Goal: Task Accomplishment & Management: Manage account settings

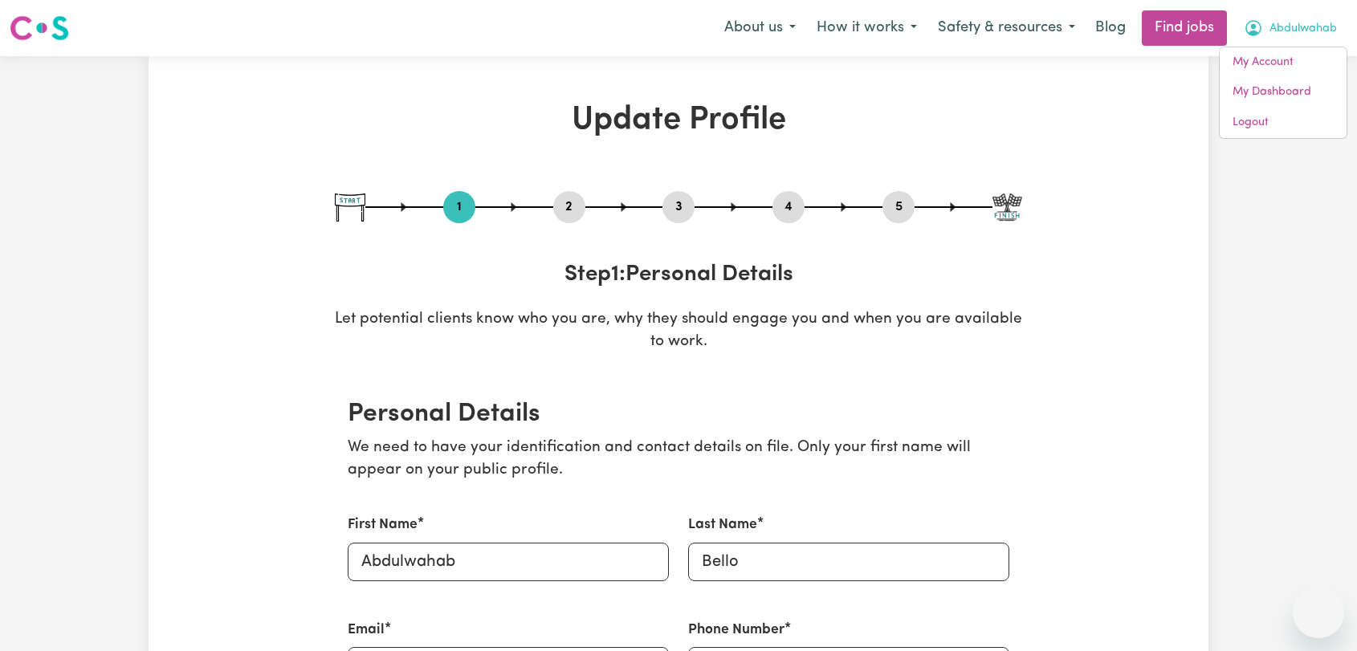
select select "[DEMOGRAPHIC_DATA]"
select select "Australian PR"
select select "Studying a healthcare related degree or qualification"
select select "37"
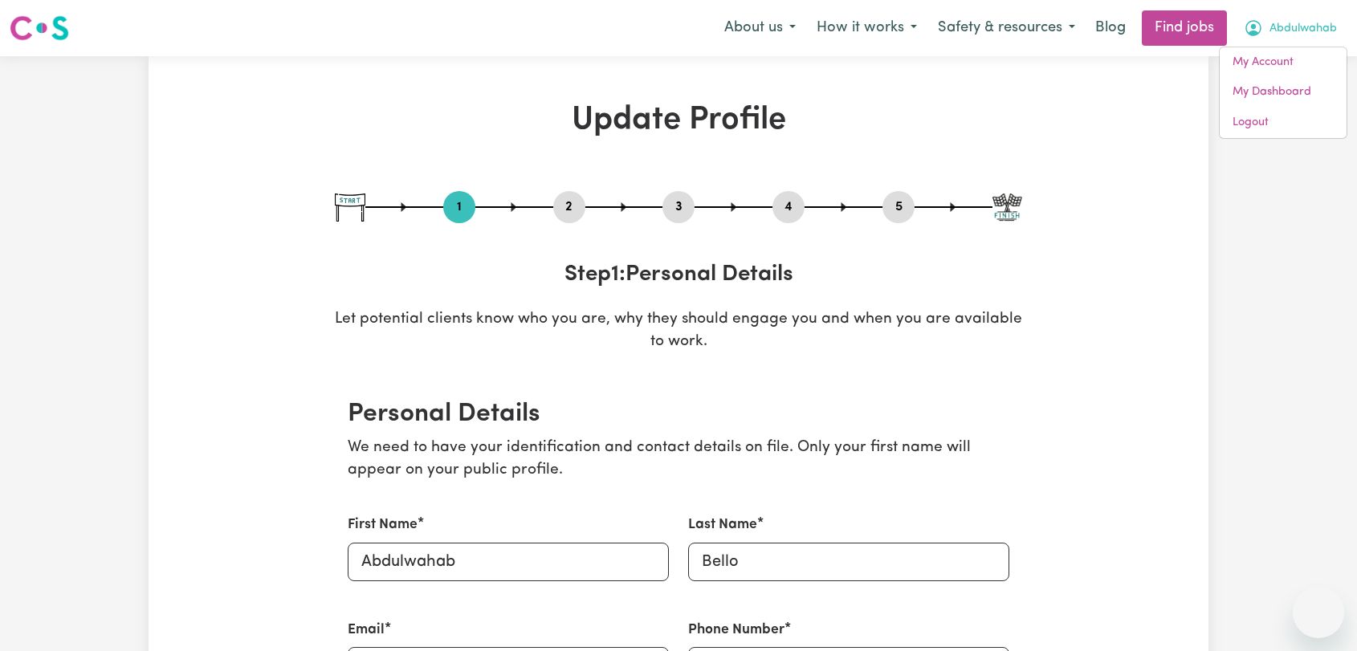
select select "37"
click at [1288, 55] on link "My Account" at bounding box center [1283, 62] width 127 height 31
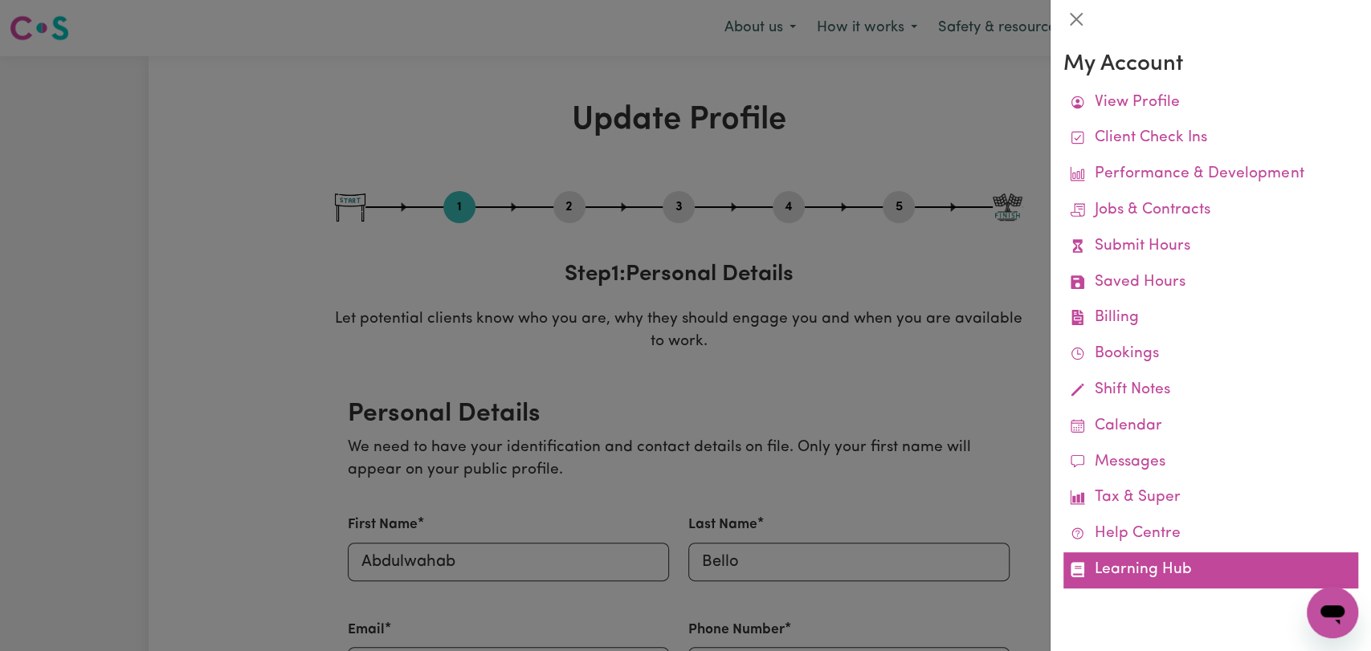
click at [1144, 576] on link "Learning Hub" at bounding box center [1210, 571] width 295 height 36
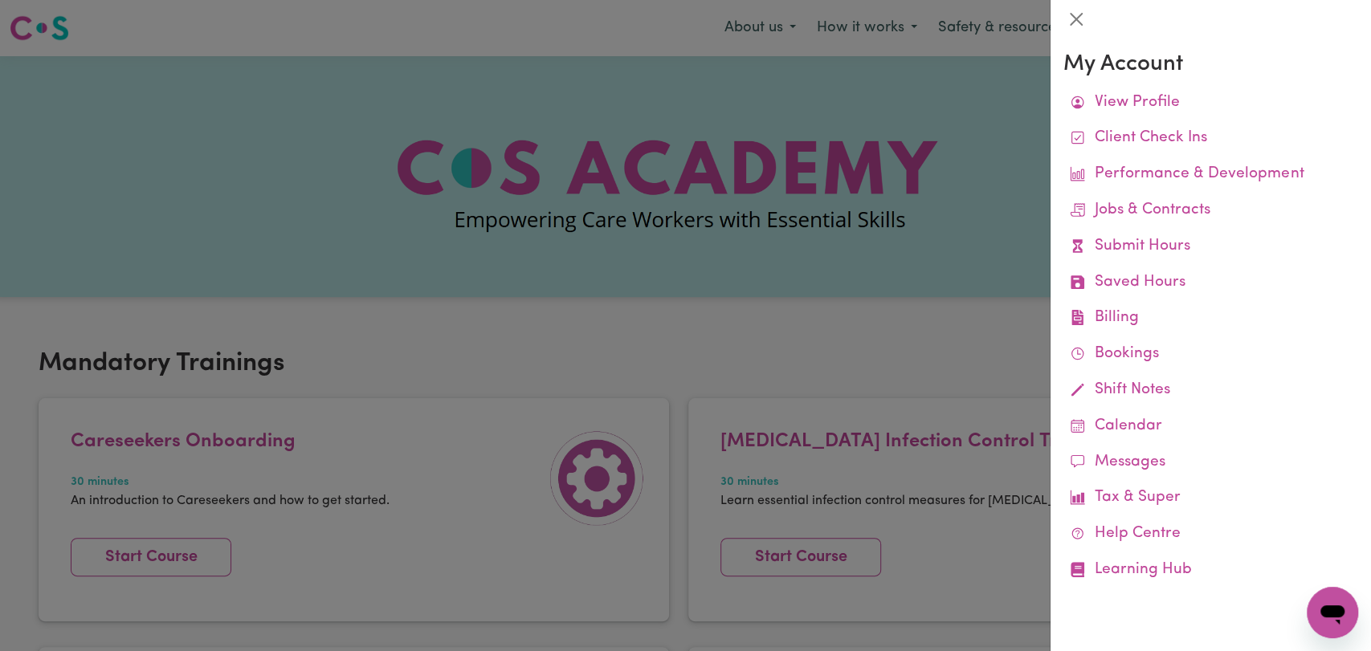
click at [525, 326] on div at bounding box center [685, 325] width 1371 height 651
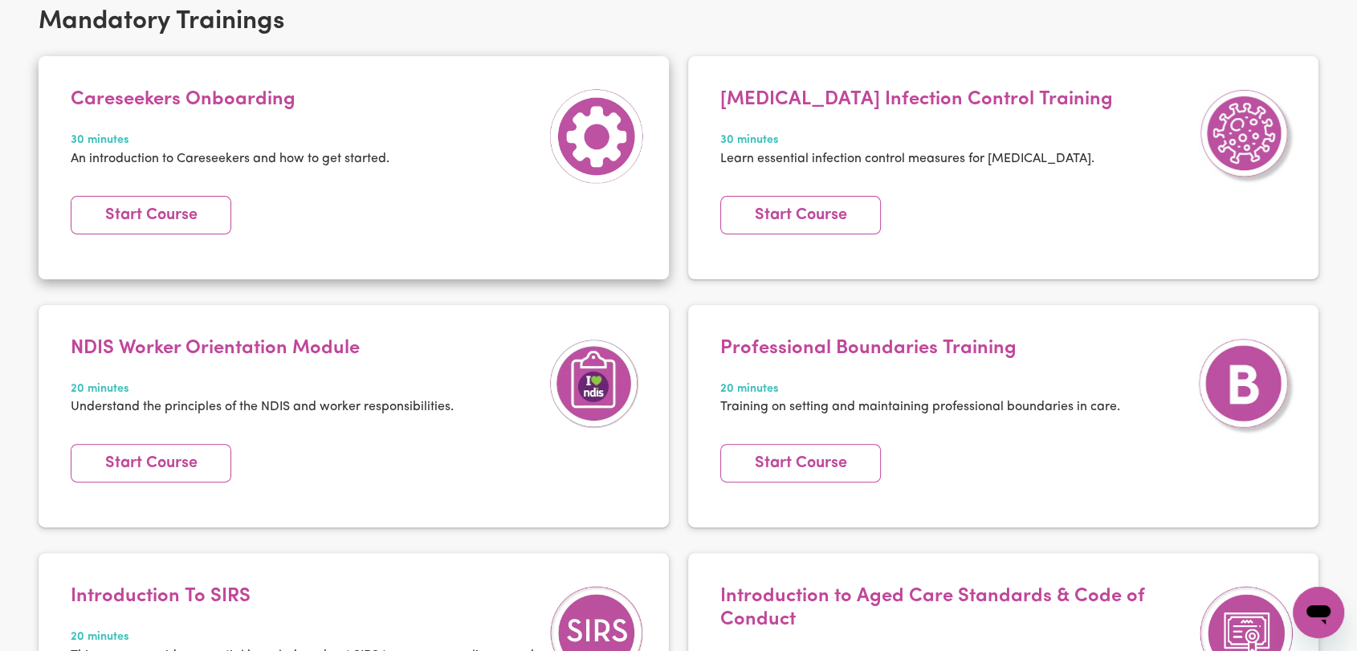
scroll to position [267, 0]
